Goal: Task Accomplishment & Management: Complete application form

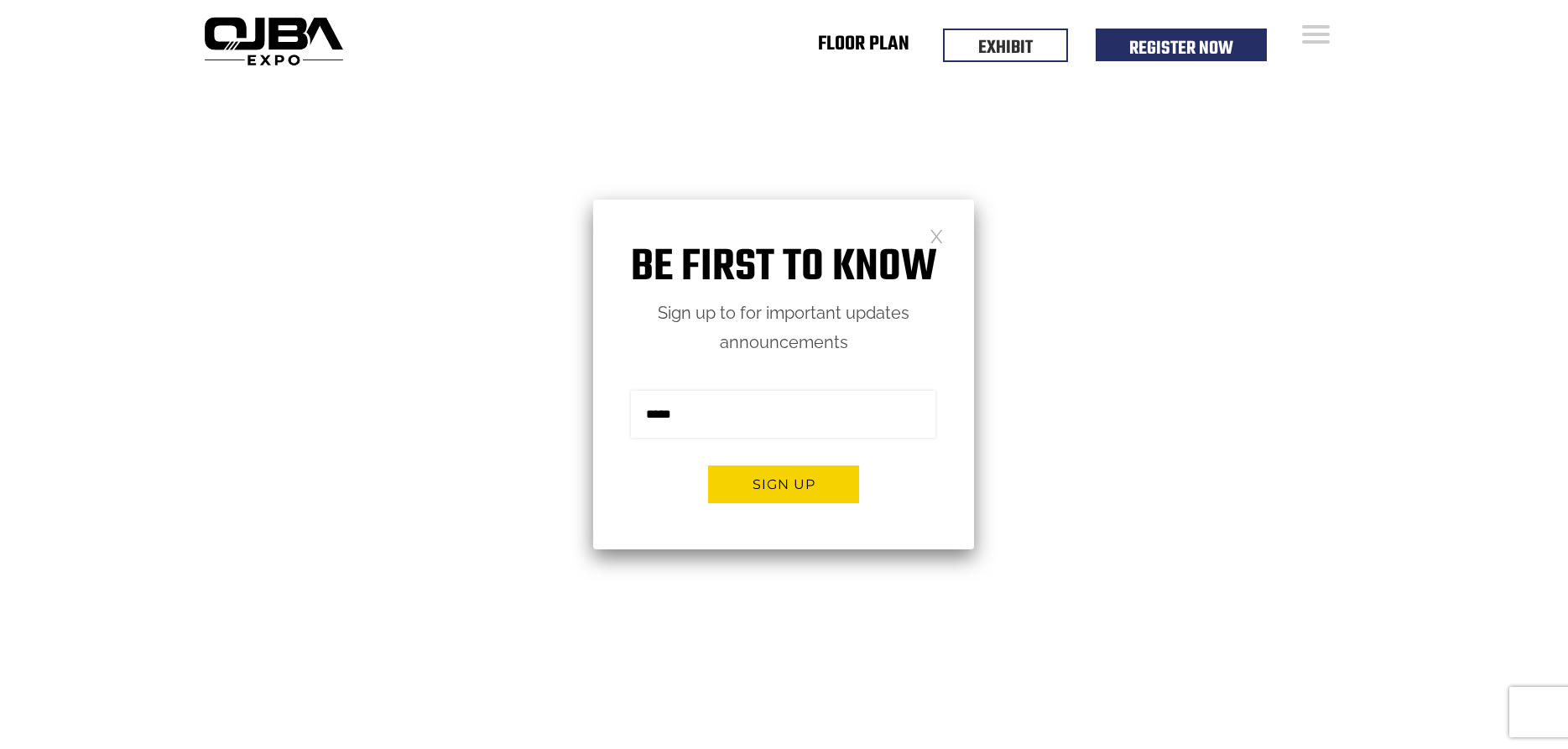
click at [888, 44] on link "Floor Plan" at bounding box center [863, 47] width 92 height 6
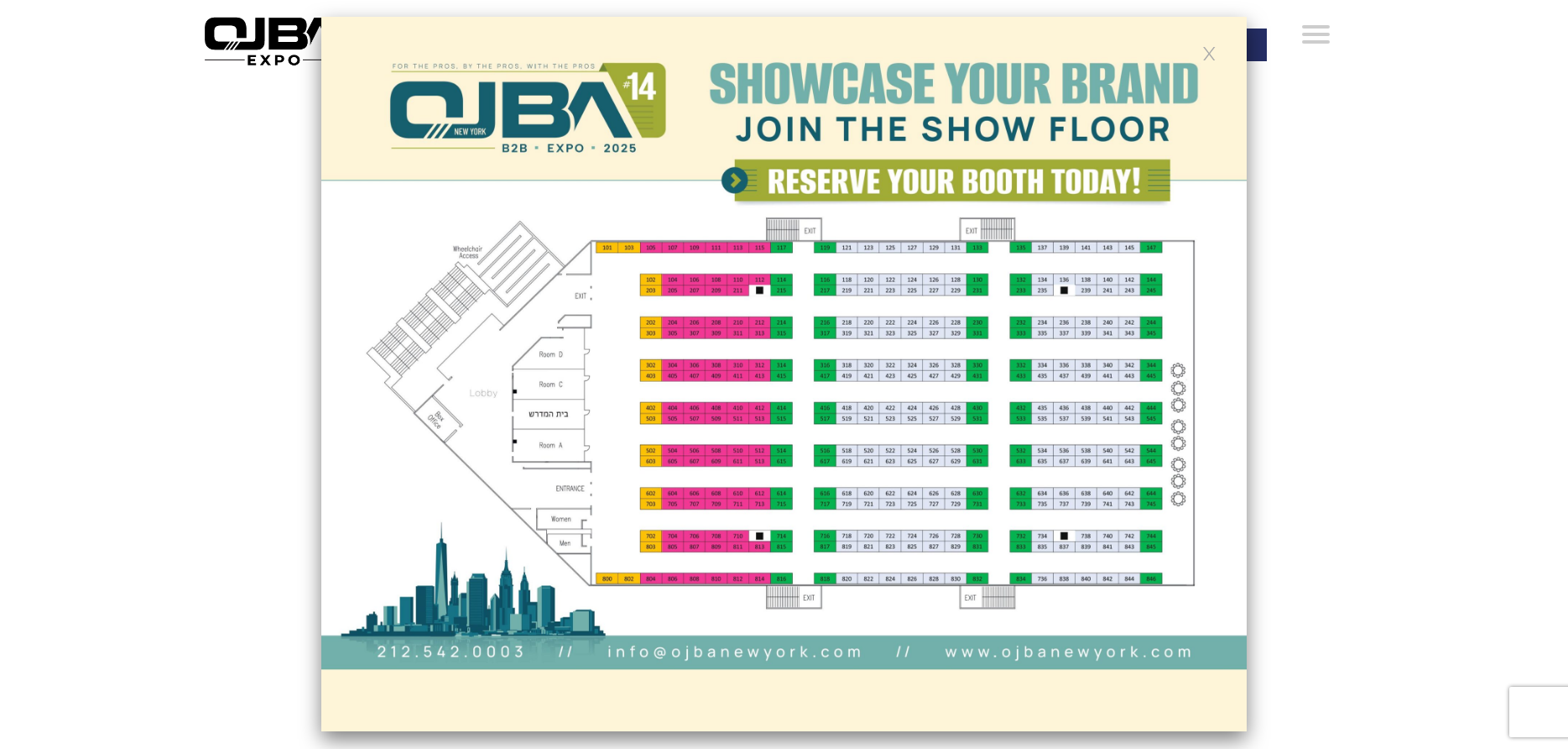
click at [1212, 52] on link at bounding box center [1209, 52] width 14 height 14
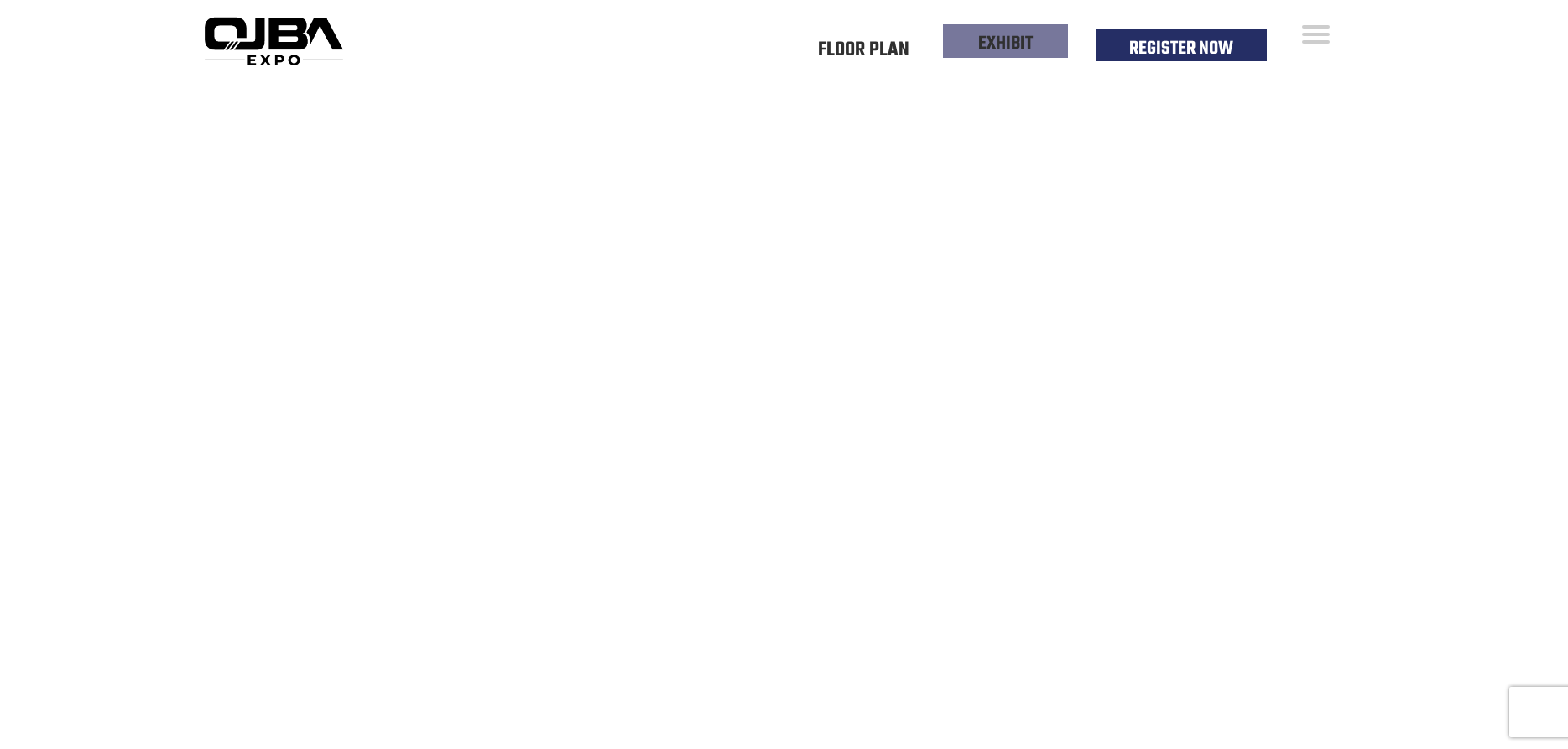
click at [1018, 45] on link "EXHIBIT" at bounding box center [1006, 43] width 55 height 28
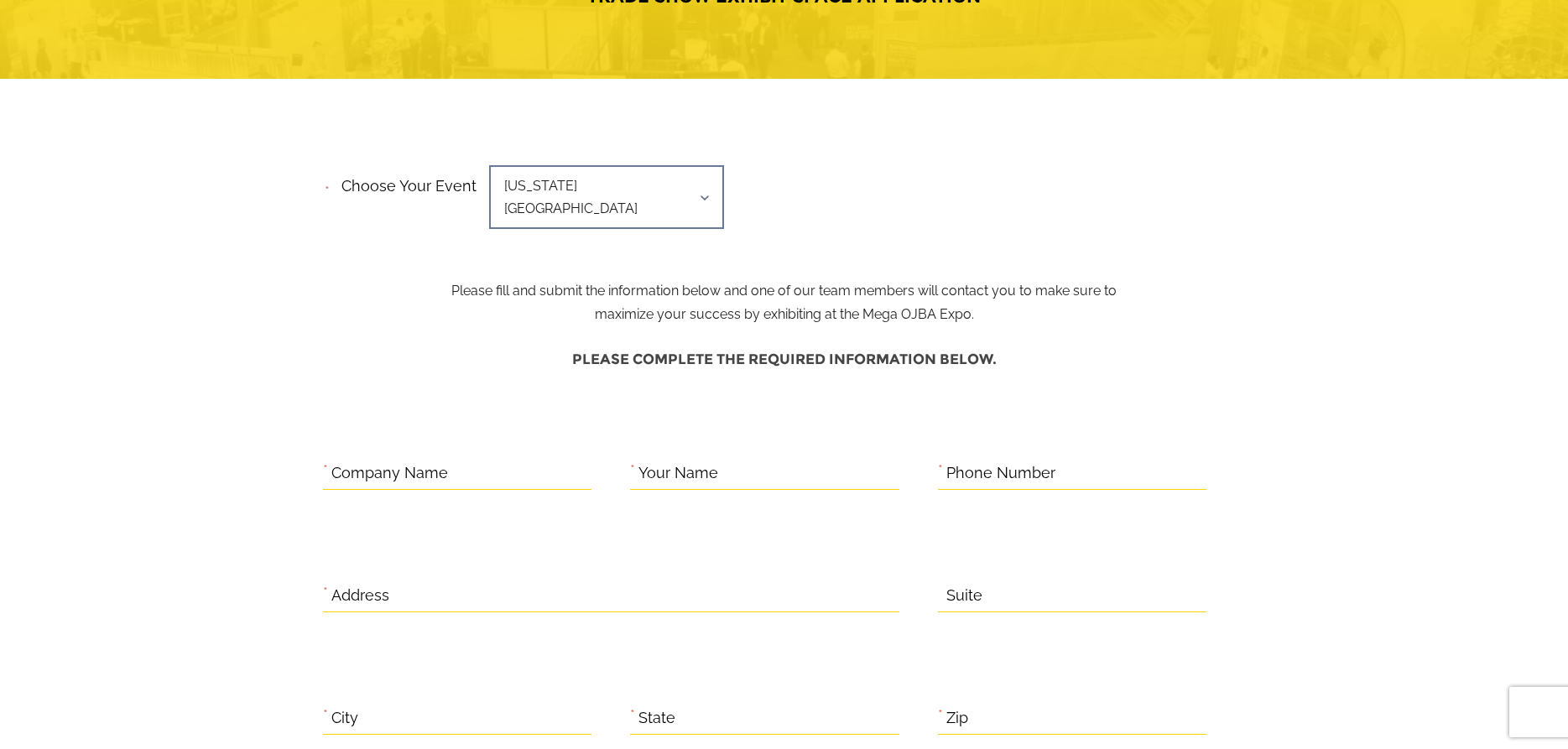
scroll to position [257, 0]
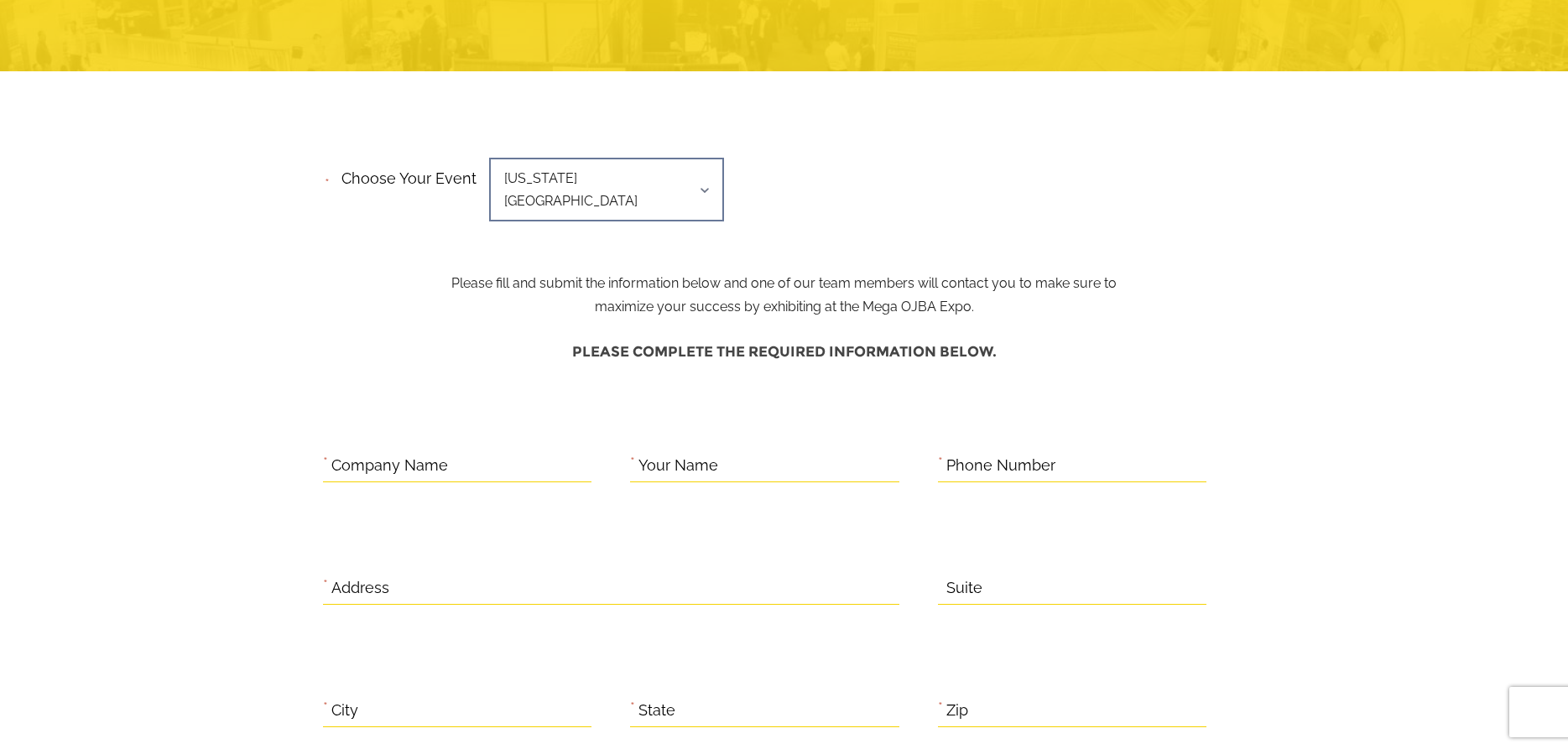
click at [637, 179] on span "[US_STATE][GEOGRAPHIC_DATA]" at bounding box center [607, 190] width 235 height 64
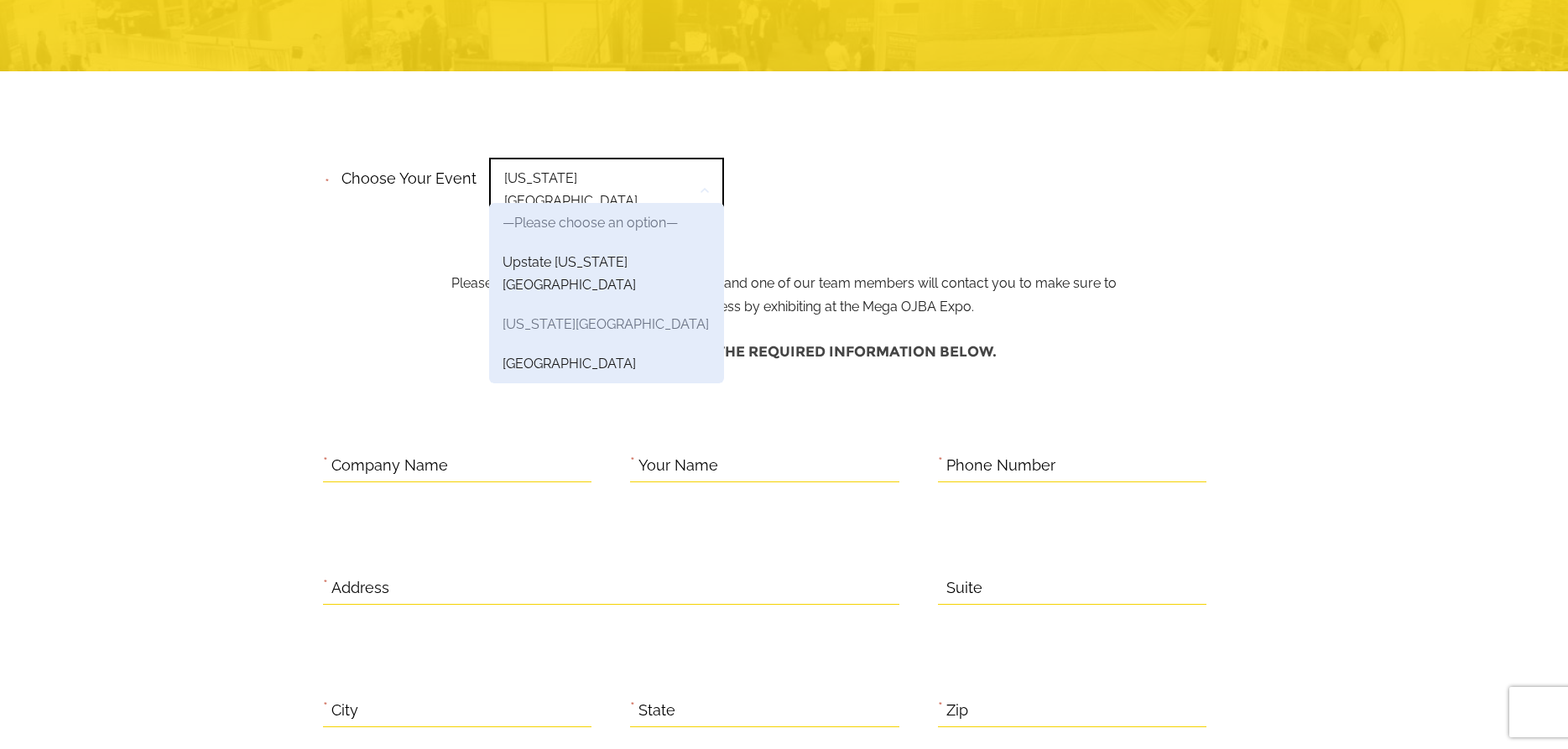
click at [623, 305] on link "[US_STATE][GEOGRAPHIC_DATA]" at bounding box center [607, 324] width 235 height 40
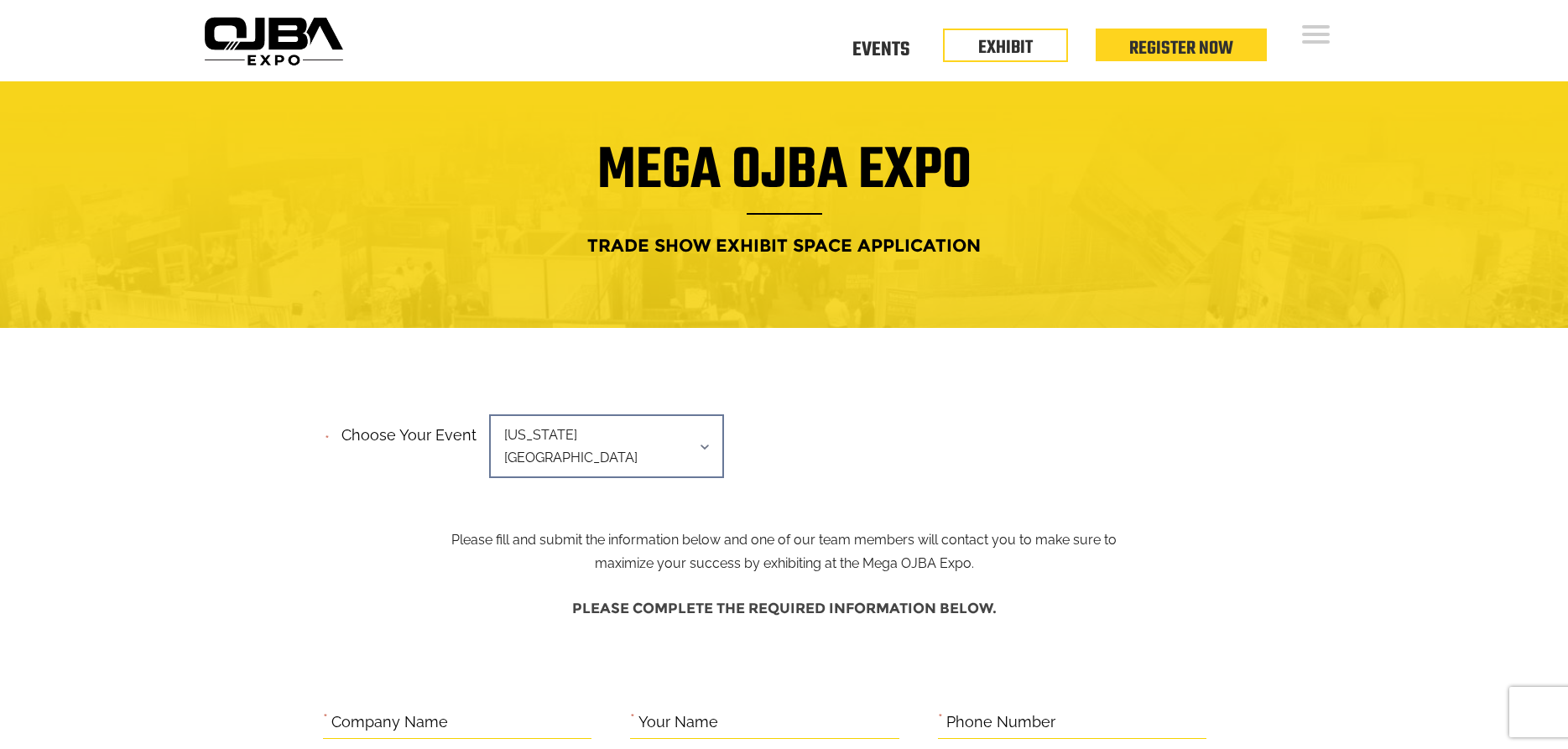
click at [269, 27] on img at bounding box center [273, 41] width 153 height 60
